Goal: Transaction & Acquisition: Register for event/course

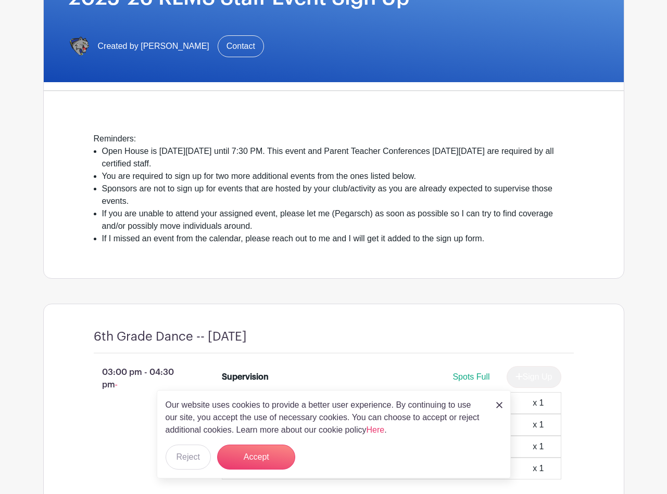
scroll to position [190, 0]
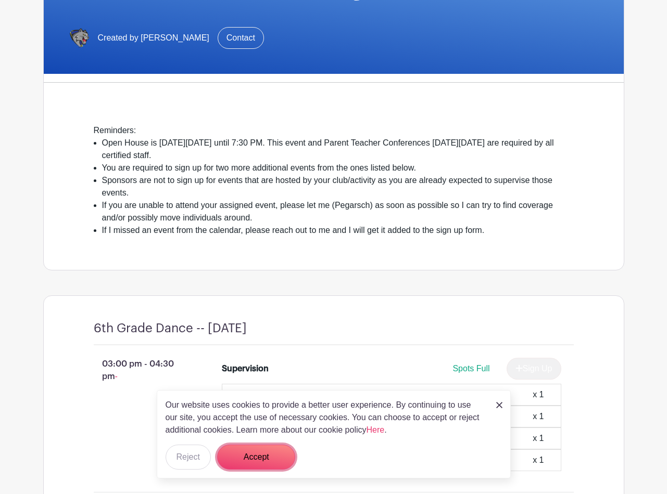
click at [251, 461] on button "Accept" at bounding box center [256, 457] width 78 height 25
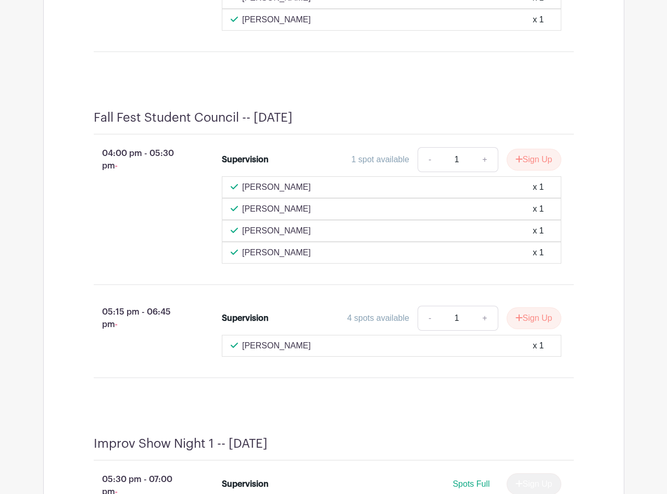
scroll to position [1685, 0]
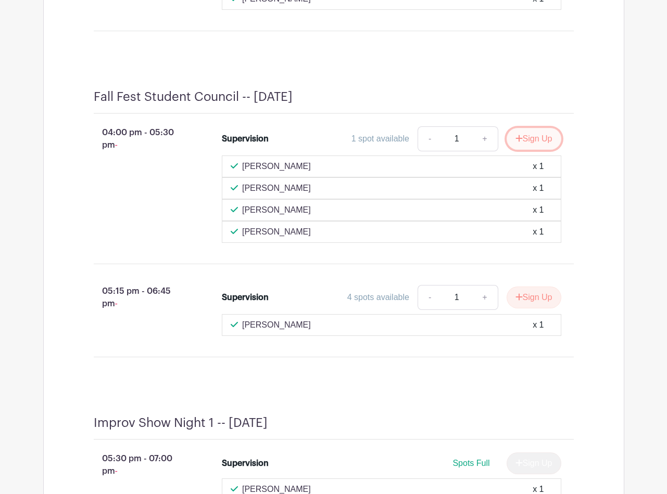
click at [515, 143] on icon "submit" at bounding box center [518, 138] width 7 height 8
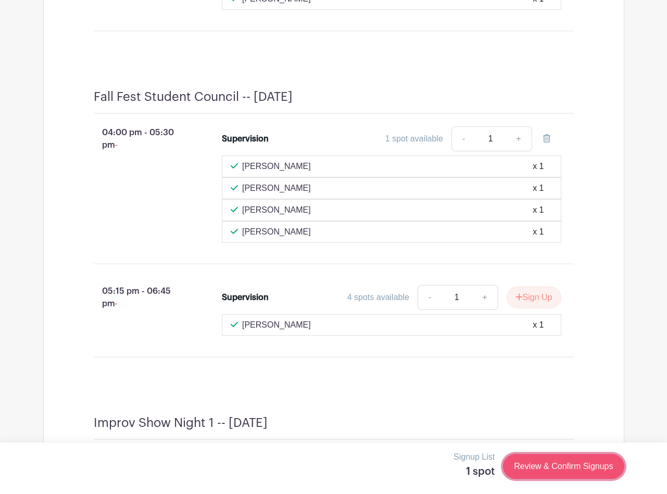
click at [554, 473] on link "Review & Confirm Signups" at bounding box center [563, 466] width 121 height 25
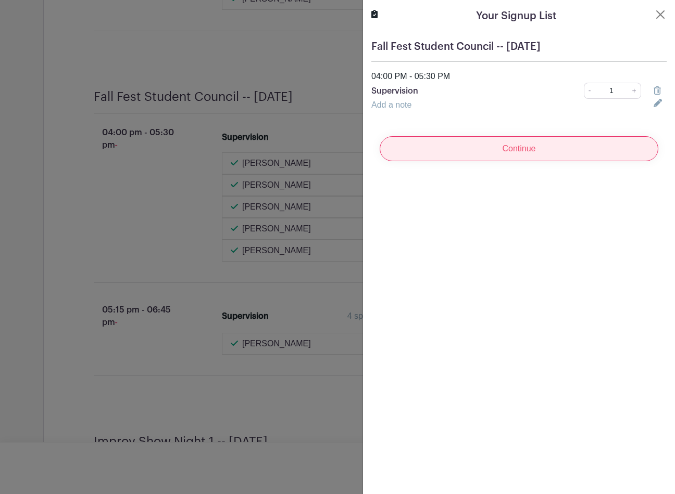
click at [511, 153] on input "Continue" at bounding box center [518, 148] width 278 height 25
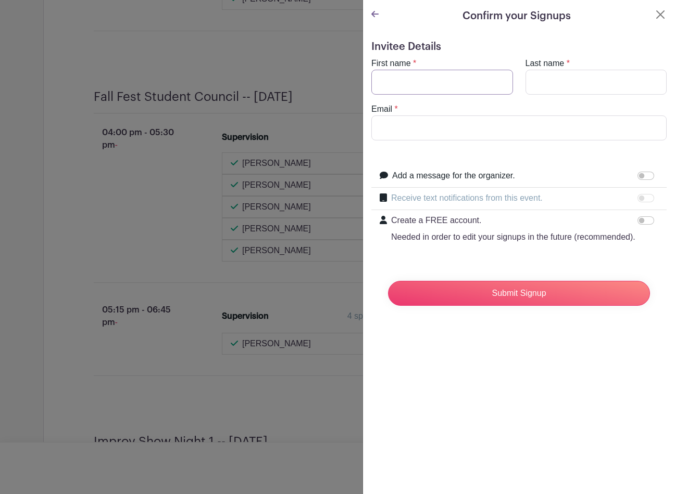
click at [432, 86] on input "First name" at bounding box center [442, 82] width 142 height 25
type input "[PERSON_NAME]"
type input "[EMAIL_ADDRESS][DOMAIN_NAME]"
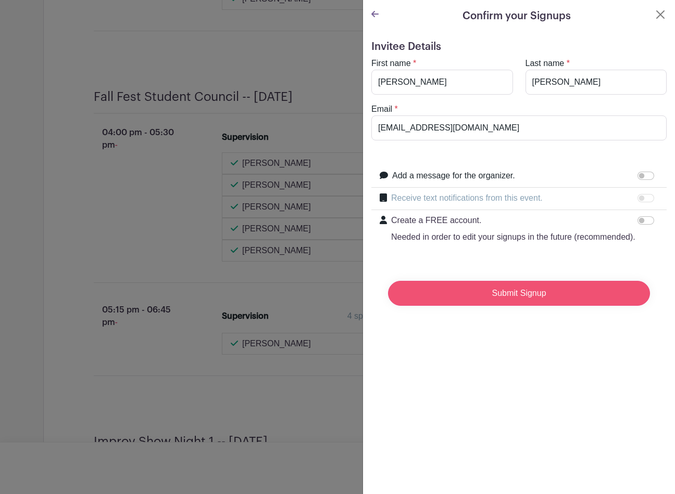
click at [543, 302] on input "Submit Signup" at bounding box center [519, 293] width 262 height 25
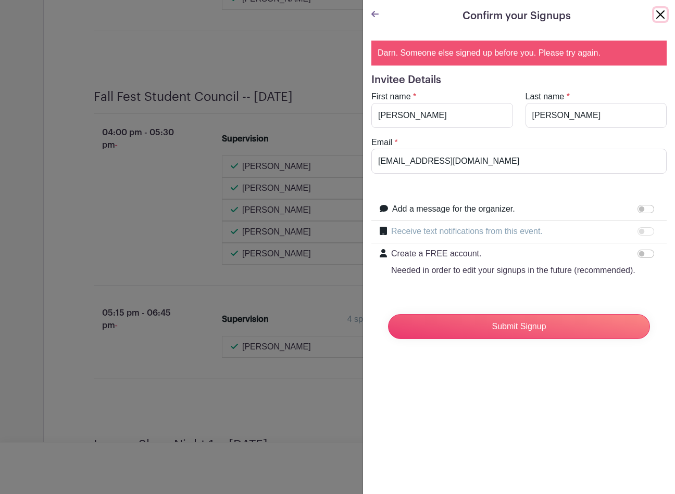
click at [654, 15] on button "Close" at bounding box center [660, 14] width 12 height 12
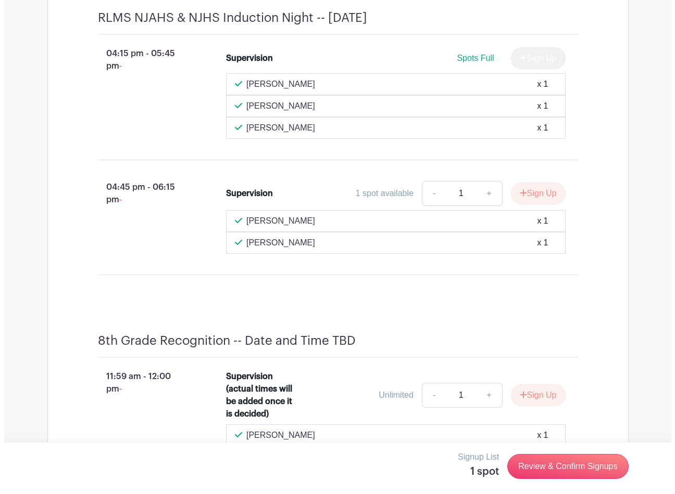
scroll to position [5070, 0]
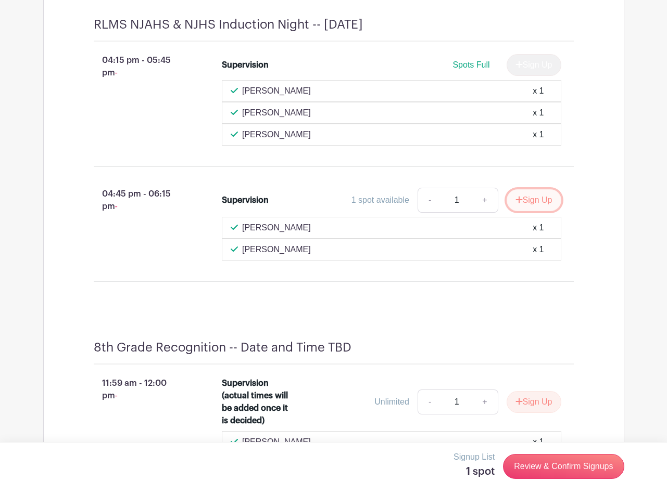
click at [522, 211] on button "Sign Up" at bounding box center [533, 200] width 55 height 22
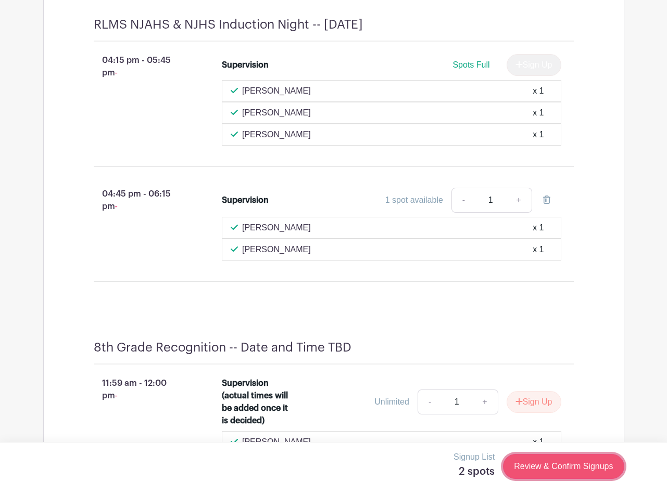
click at [543, 471] on link "Review & Confirm Signups" at bounding box center [563, 466] width 121 height 25
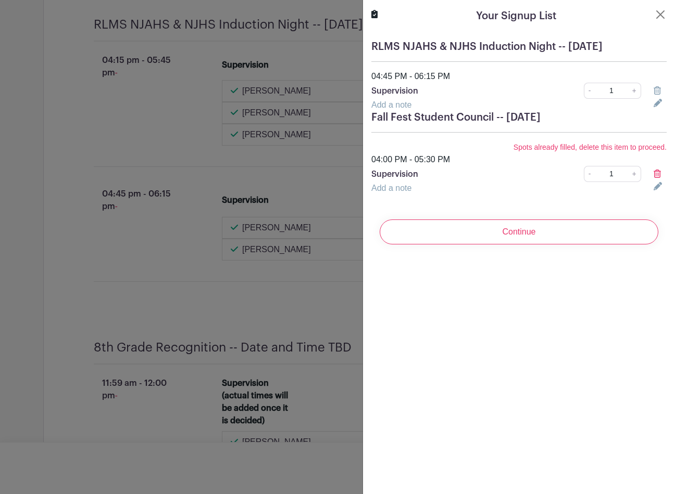
click at [653, 172] on icon at bounding box center [656, 174] width 7 height 8
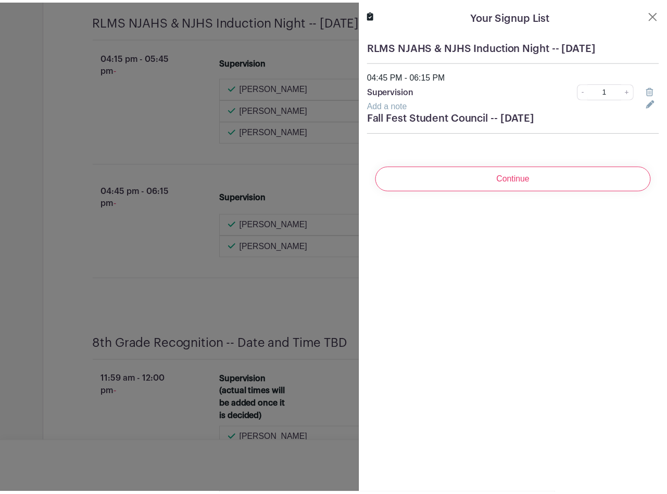
scroll to position [5067, 0]
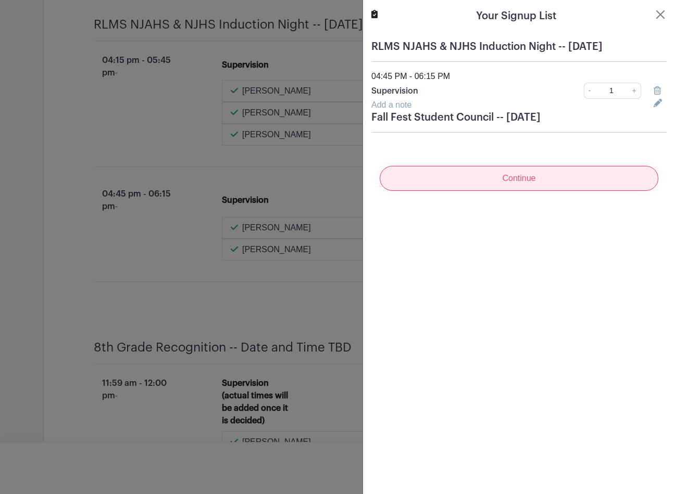
click at [598, 183] on input "Continue" at bounding box center [518, 178] width 278 height 25
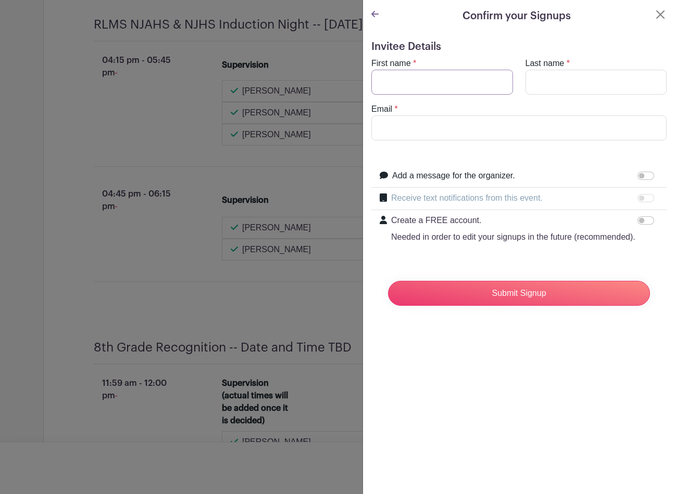
click at [475, 84] on input "First name" at bounding box center [442, 82] width 142 height 25
type input "[PERSON_NAME]"
type input "[EMAIL_ADDRESS][DOMAIN_NAME]"
click at [502, 306] on input "Submit Signup" at bounding box center [519, 293] width 262 height 25
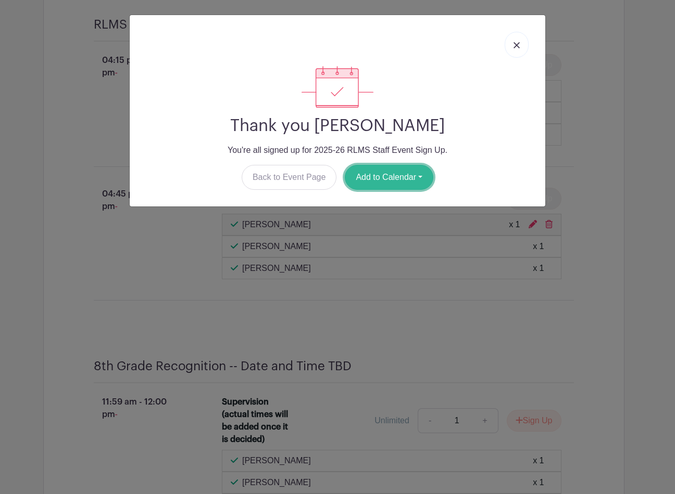
click at [376, 177] on button "Add to Calendar" at bounding box center [389, 177] width 88 height 25
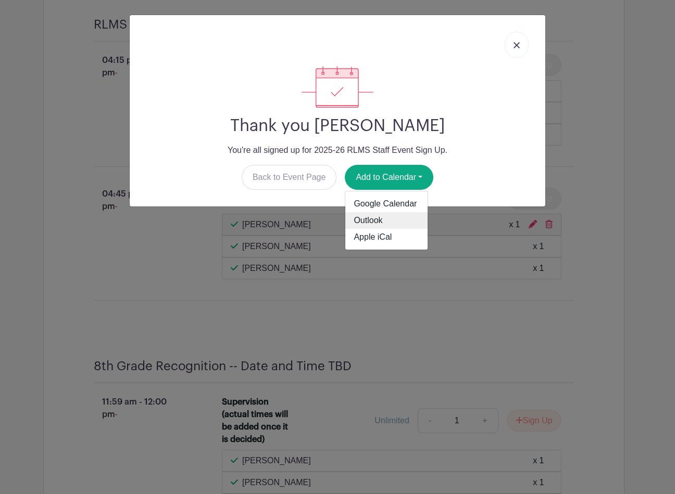
click at [373, 225] on link "Outlook" at bounding box center [386, 220] width 82 height 17
click at [508, 43] on link at bounding box center [516, 45] width 24 height 26
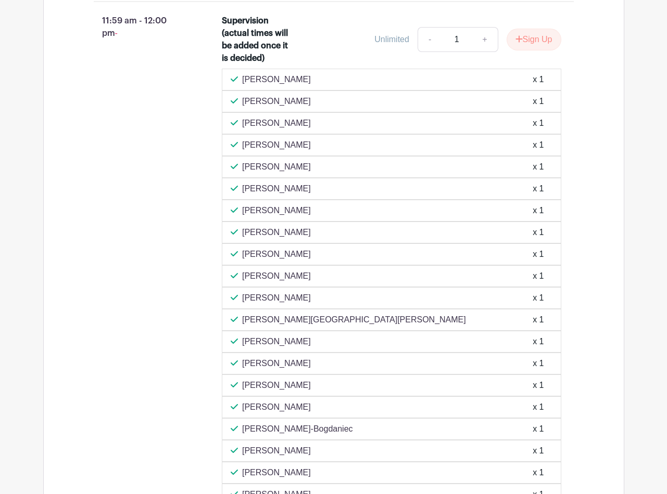
scroll to position [5437, 0]
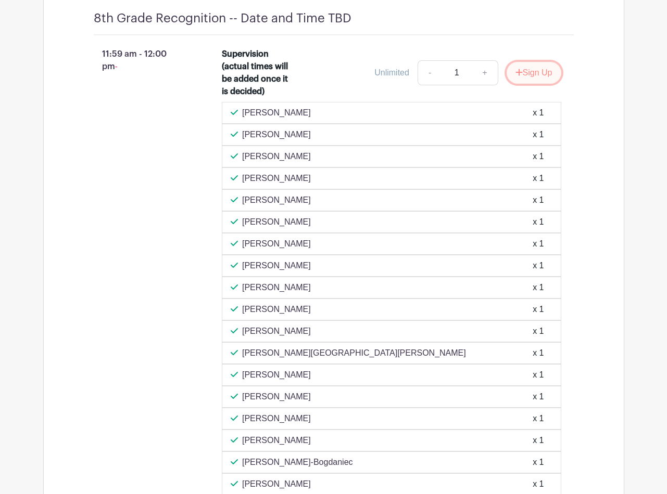
click at [525, 84] on button "Sign Up" at bounding box center [533, 73] width 55 height 22
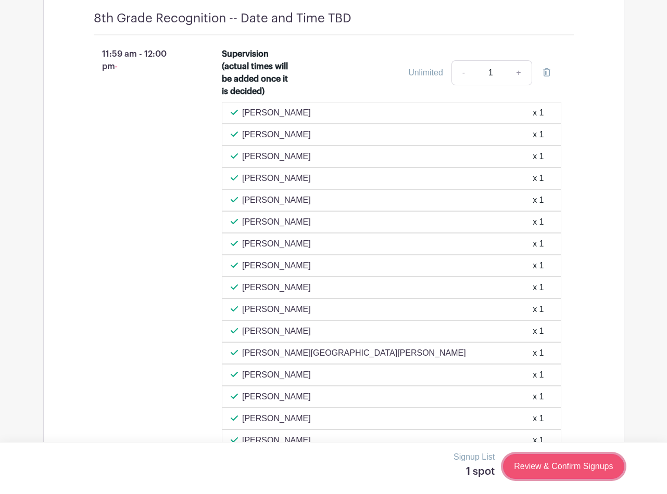
click at [599, 470] on link "Review & Confirm Signups" at bounding box center [563, 466] width 121 height 25
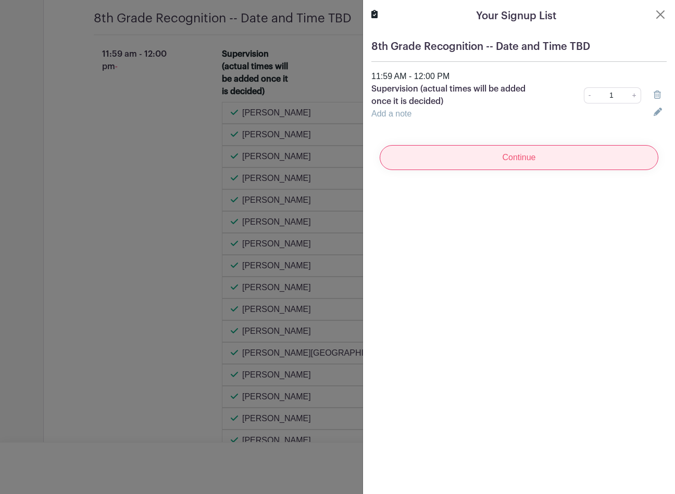
click at [526, 163] on input "Continue" at bounding box center [518, 157] width 278 height 25
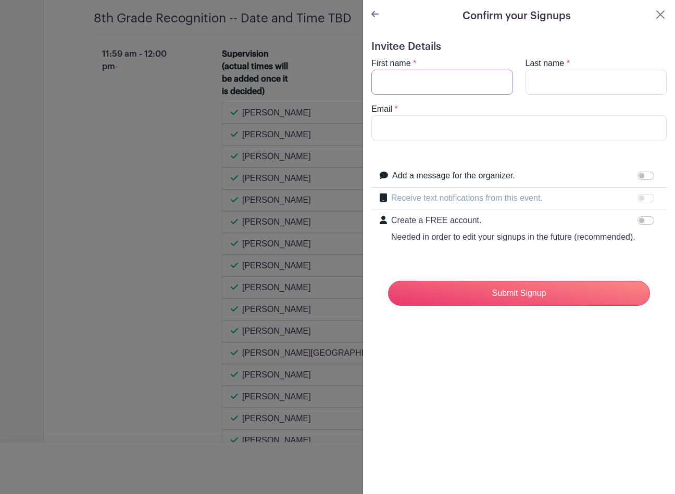
click at [468, 84] on input "First name" at bounding box center [442, 82] width 142 height 25
type input "[PERSON_NAME]"
type input "[EMAIL_ADDRESS][DOMAIN_NAME]"
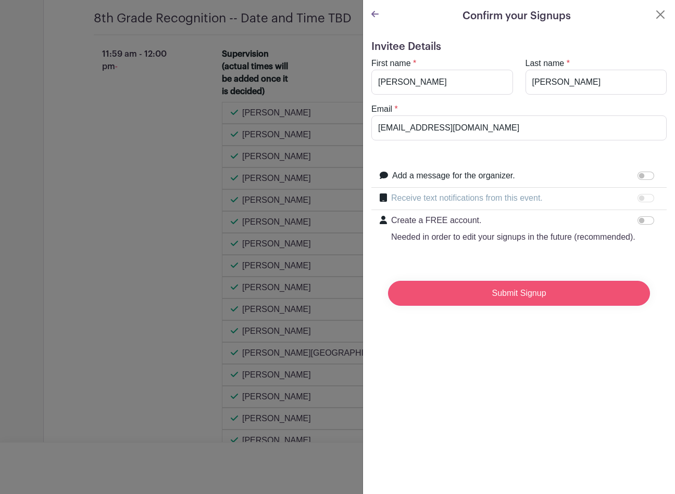
click at [526, 306] on input "Submit Signup" at bounding box center [519, 293] width 262 height 25
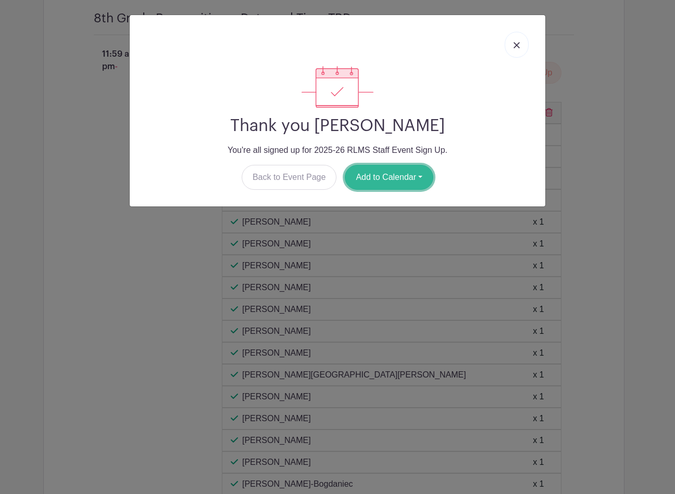
click at [411, 179] on button "Add to Calendar" at bounding box center [389, 177] width 88 height 25
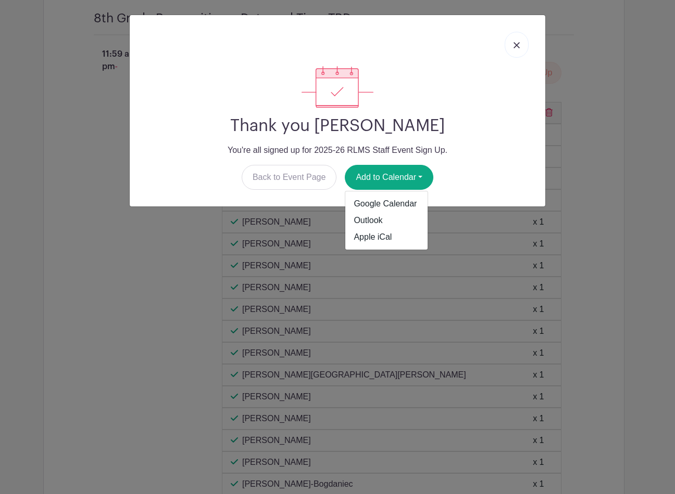
click at [489, 122] on h2 "Thank you [PERSON_NAME]" at bounding box center [337, 126] width 399 height 20
click at [514, 44] on img at bounding box center [516, 45] width 6 height 6
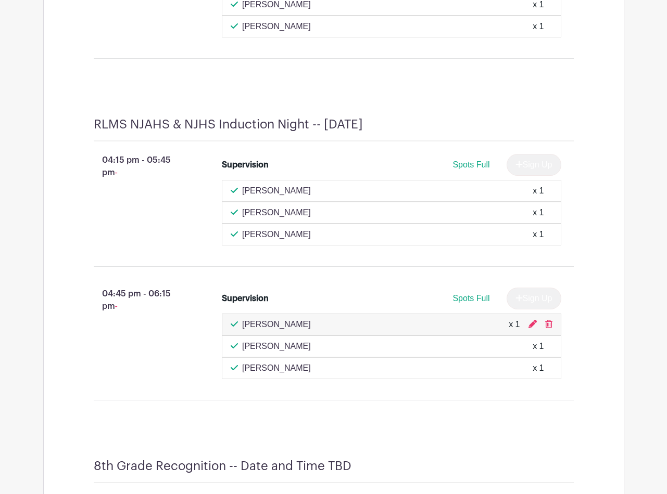
scroll to position [5060, 0]
